Goal: Navigation & Orientation: Go to known website

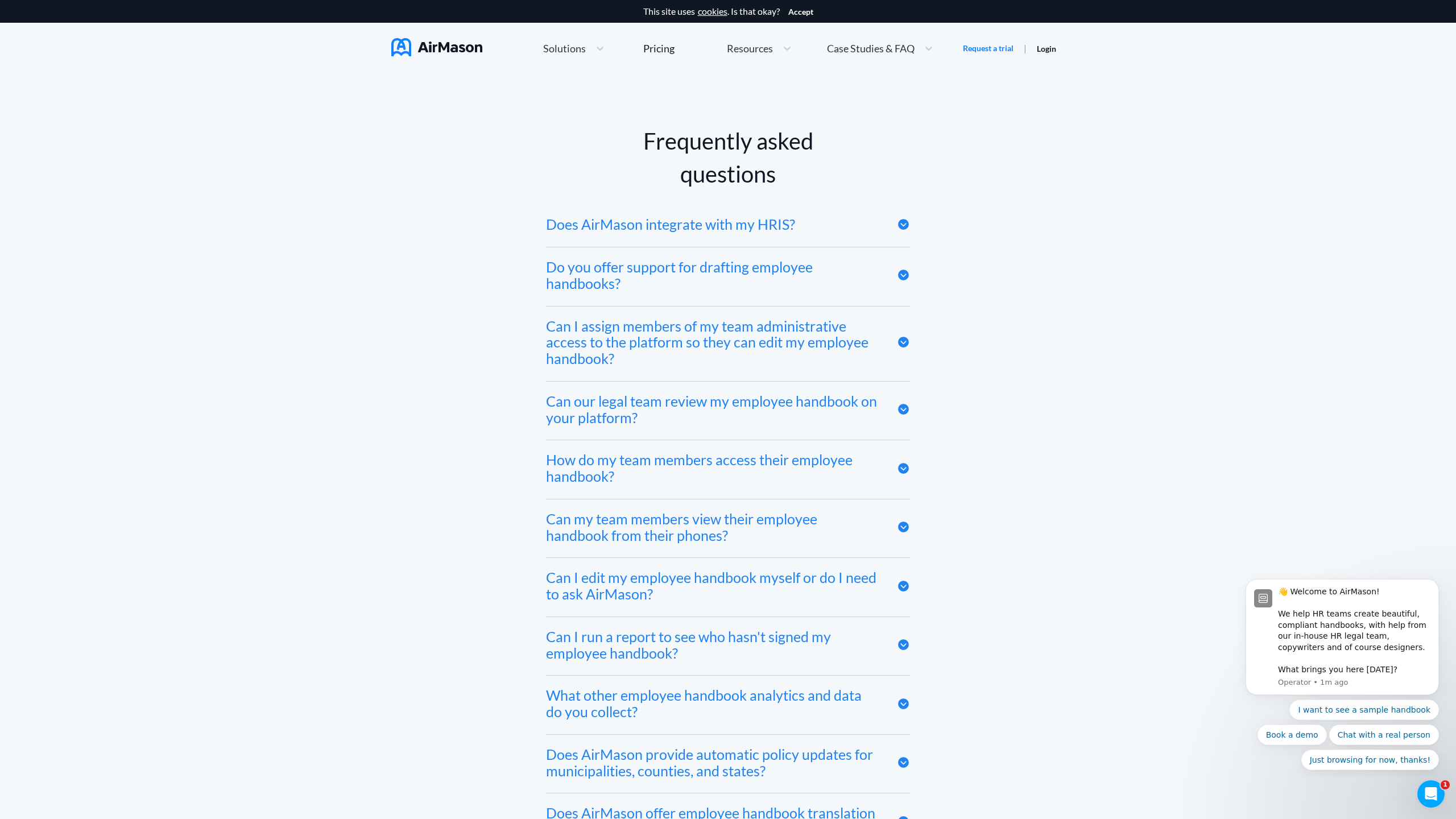
scroll to position [6248, 0]
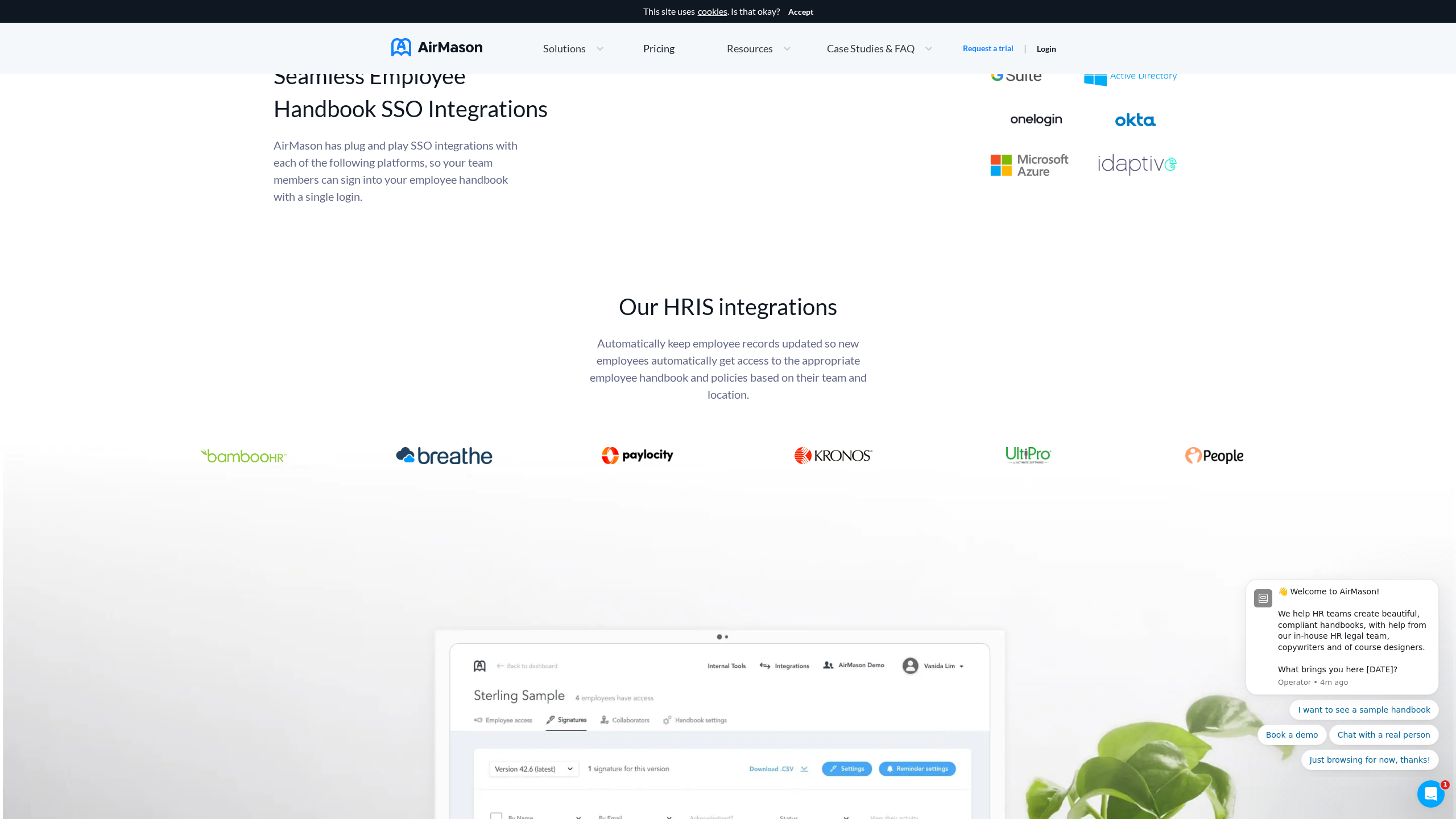
scroll to position [6248, 0]
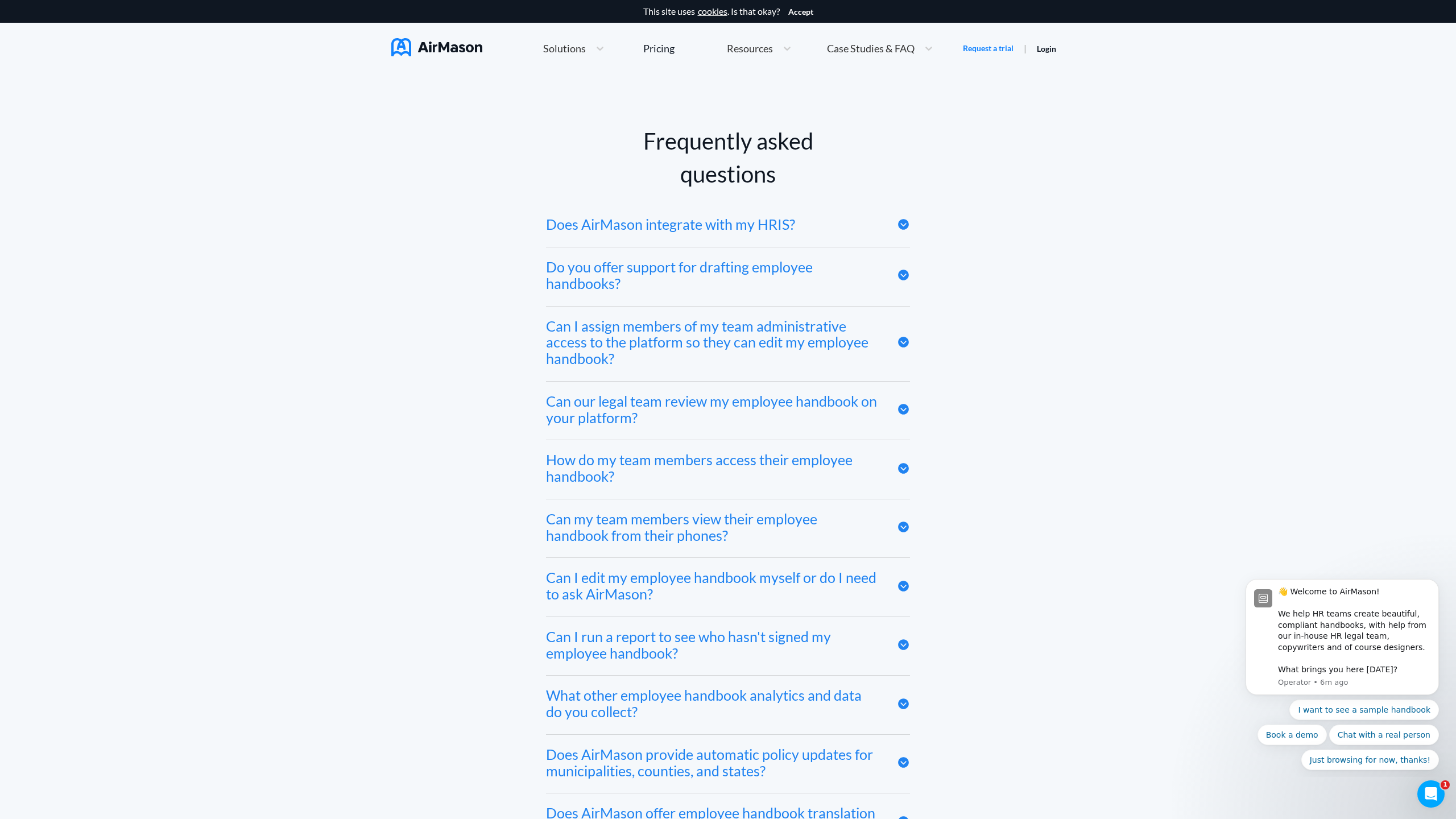
scroll to position [6248, 0]
